Goal: Ask a question

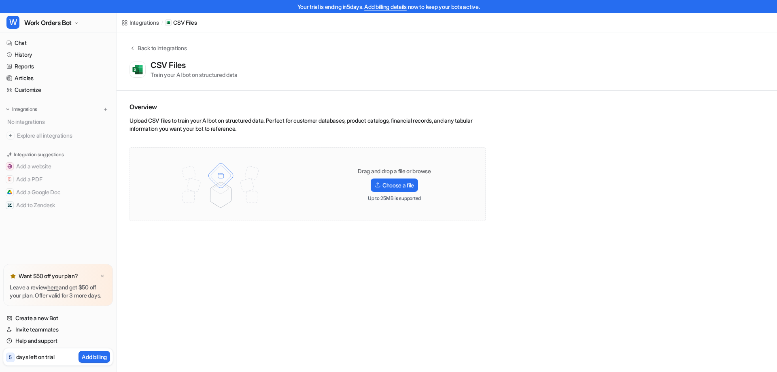
click at [273, 63] on div "CSV Files Train your AI bot on structured data" at bounding box center [446, 69] width 632 height 19
click at [38, 119] on span "CSV Files" at bounding box center [28, 121] width 23 height 8
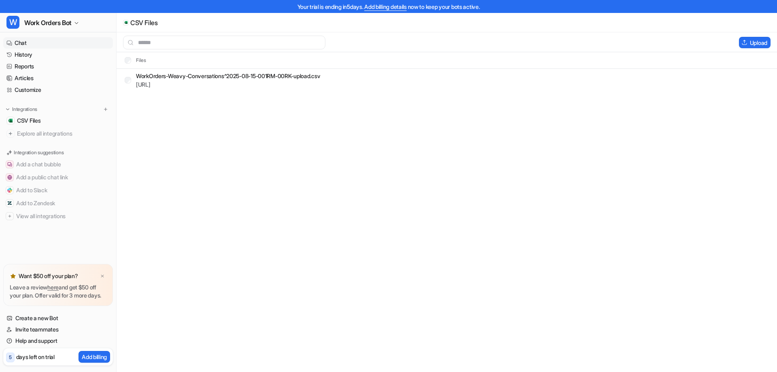
click at [36, 38] on link "Chat" at bounding box center [58, 42] width 110 height 11
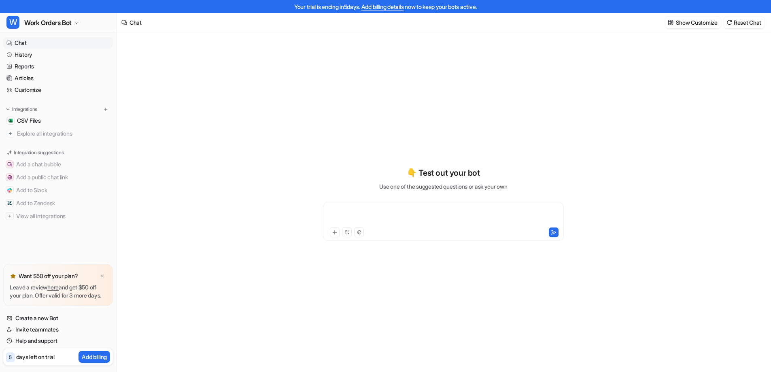
click at [352, 207] on div at bounding box center [443, 216] width 237 height 19
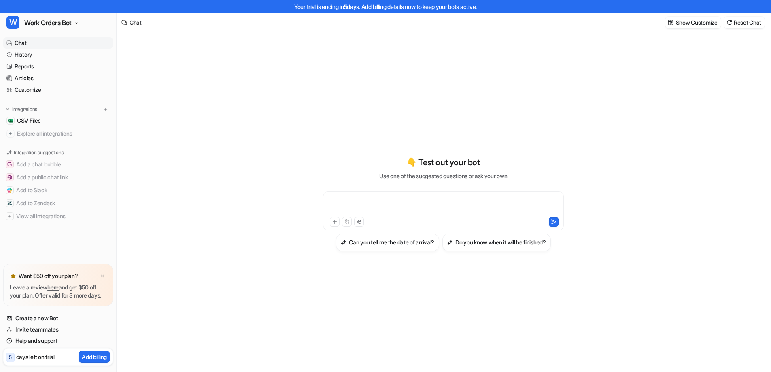
click at [294, 126] on div "👇 Test out your bot Use one of the suggested questions or ask your own Can you …" at bounding box center [443, 208] width 311 height 353
click at [703, 28] on button "Show Customize" at bounding box center [693, 23] width 55 height 12
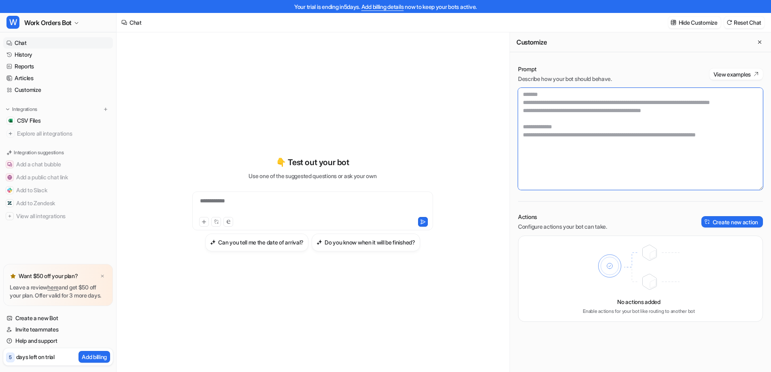
click at [555, 147] on textarea at bounding box center [640, 139] width 245 height 102
click at [758, 145] on textarea at bounding box center [640, 139] width 245 height 102
click at [262, 248] on button "Can you tell me the date of arrival?" at bounding box center [256, 243] width 103 height 18
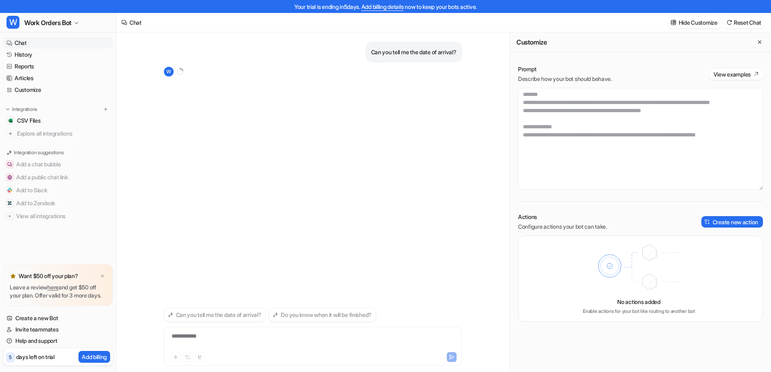
scroll to position [13, 0]
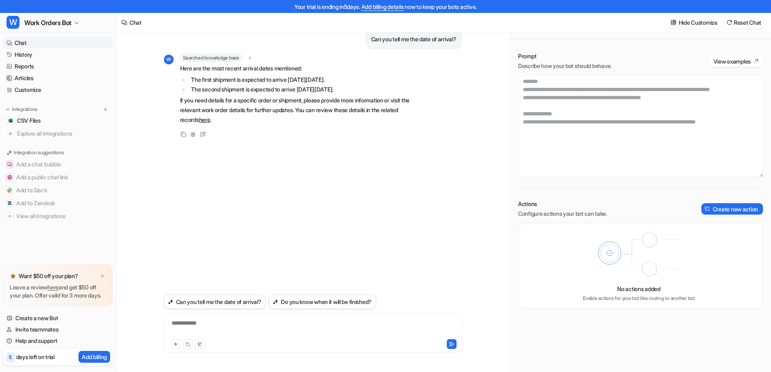
click at [236, 85] on li "The second shipment is expected to arrive [DATE][DATE]." at bounding box center [303, 90] width 228 height 10
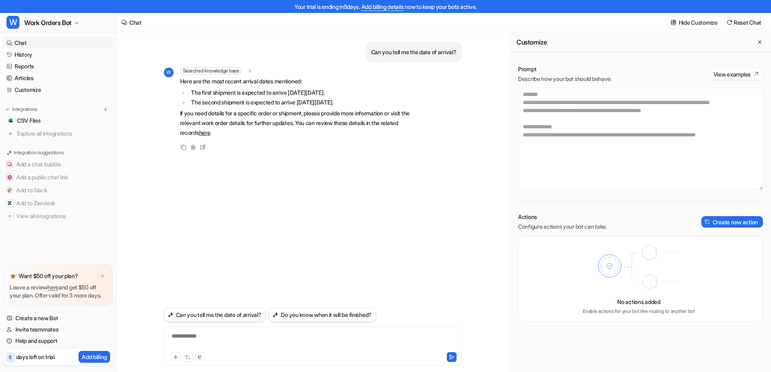
click at [292, 44] on div "Can you tell me the date of arrival?" at bounding box center [313, 52] width 298 height 20
click at [35, 75] on link "Articles" at bounding box center [58, 77] width 110 height 11
